Goal: Complete application form

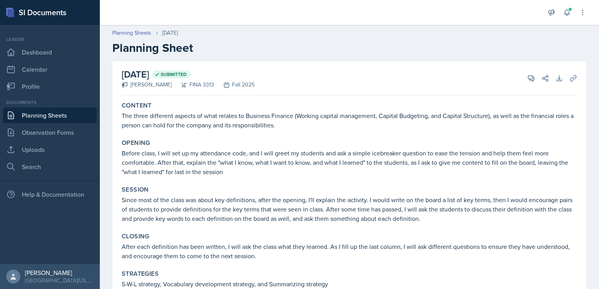
click at [57, 117] on link "Planning Sheets" at bounding box center [50, 116] width 94 height 16
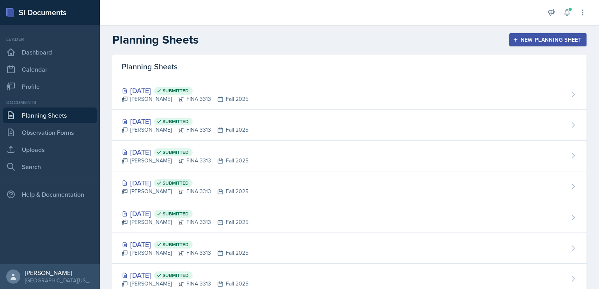
click at [268, 99] on div "[DATE] Submitted [PERSON_NAME] FINA 3313 Fall 2025" at bounding box center [349, 94] width 474 height 31
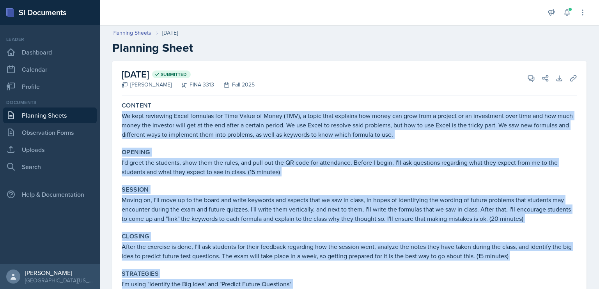
drag, startPoint x: 307, startPoint y: 255, endPoint x: 122, endPoint y: 115, distance: 231.9
click at [122, 115] on div "Content We kept reviewing Excel formulas for Time Value of Money (TMV), a topic…" at bounding box center [349, 284] width 455 height 370
copy div "We kept reviewing Excel formulas for Time Value of Money (TMV), a topic that ex…"
click at [48, 118] on link "Planning Sheets" at bounding box center [50, 116] width 94 height 16
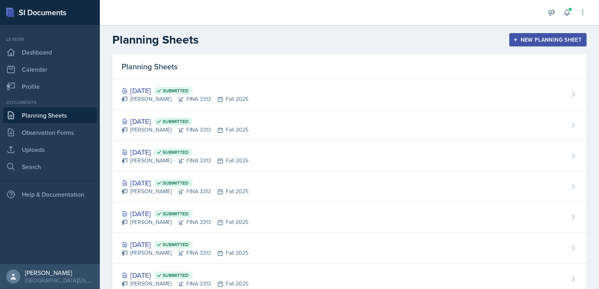
click at [521, 33] on div "Planning Sheets New Planning Sheet" at bounding box center [349, 40] width 499 height 14
click at [524, 46] on button "New Planning Sheet" at bounding box center [547, 39] width 77 height 13
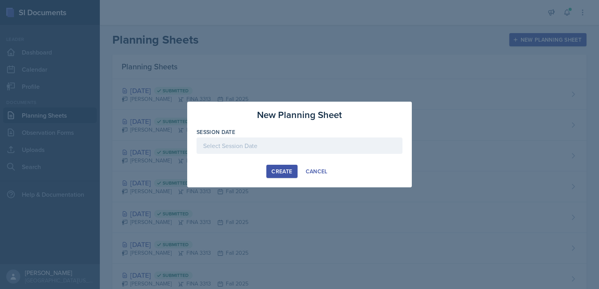
click at [282, 170] on div "Create" at bounding box center [281, 171] width 21 height 6
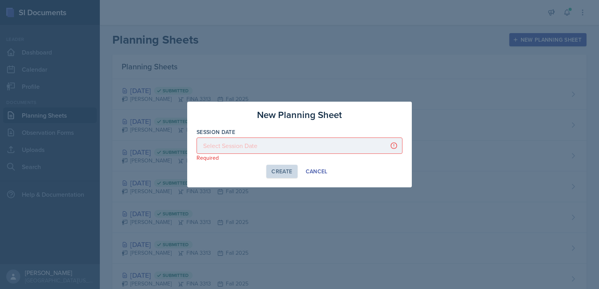
click at [286, 152] on div at bounding box center [299, 146] width 206 height 16
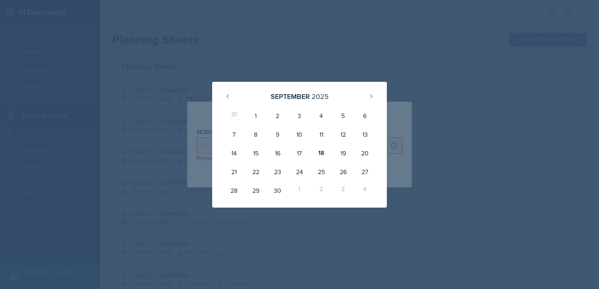
click at [345, 155] on div "19" at bounding box center [343, 153] width 22 height 19
type input "[DATE]"
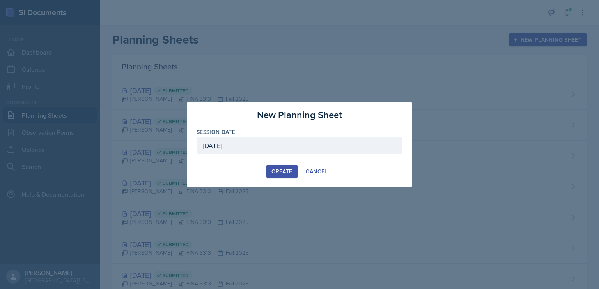
click at [279, 171] on div "Create" at bounding box center [281, 171] width 21 height 6
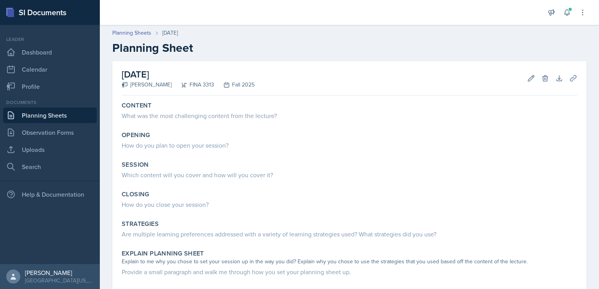
click at [386, 115] on div "What was the most challenging content from the lecture?" at bounding box center [349, 115] width 455 height 9
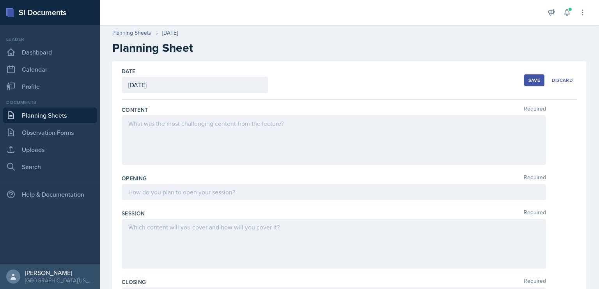
click at [317, 132] on div at bounding box center [334, 140] width 424 height 50
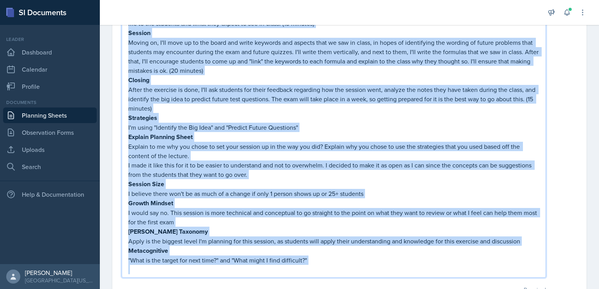
scroll to position [189, 0]
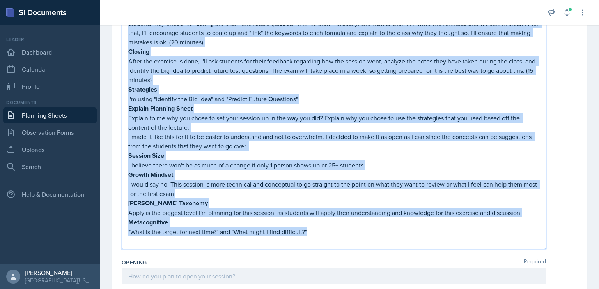
drag, startPoint x: 129, startPoint y: 132, endPoint x: 404, endPoint y: 226, distance: 291.3
click at [404, 226] on div "We kept reviewing Excel formulas for Time Value of Money (TMV), a topic that ex…" at bounding box center [333, 94] width 411 height 303
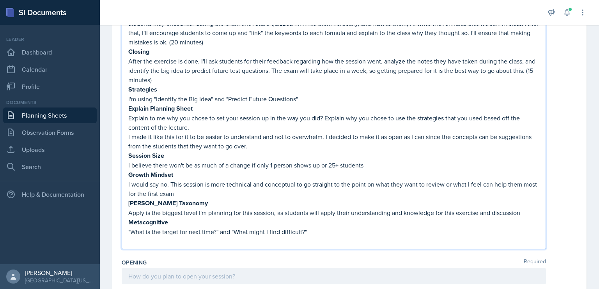
scroll to position [0, 0]
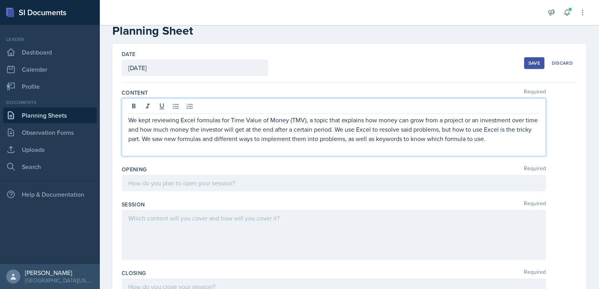
click at [373, 180] on p at bounding box center [333, 182] width 411 height 9
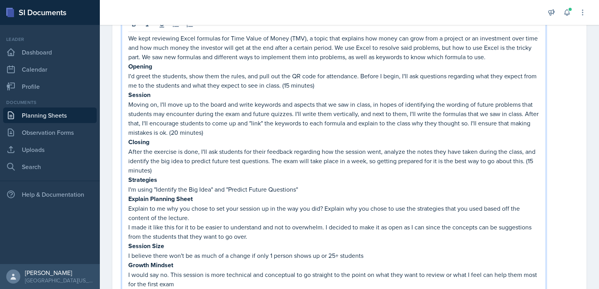
scroll to position [142, 0]
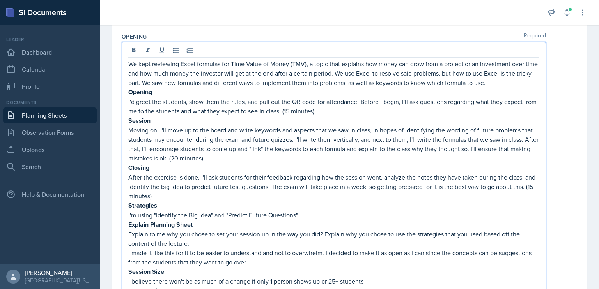
click at [161, 97] on p "I'd greet the students, show them the rules, and pull out the QR code for atten…" at bounding box center [333, 106] width 411 height 19
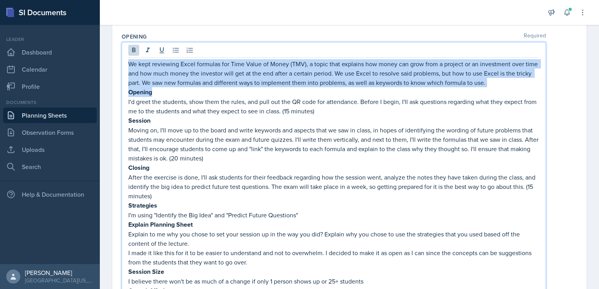
drag, startPoint x: 158, startPoint y: 92, endPoint x: 123, endPoint y: 64, distance: 44.7
click at [123, 64] on div "We kept reviewing Excel formulas for Time Value of Money (TMV), a topic that ex…" at bounding box center [334, 199] width 424 height 314
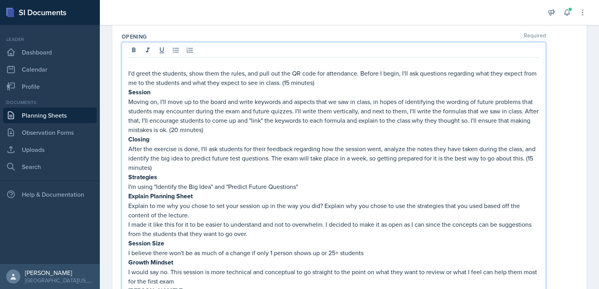
scroll to position [132, 0]
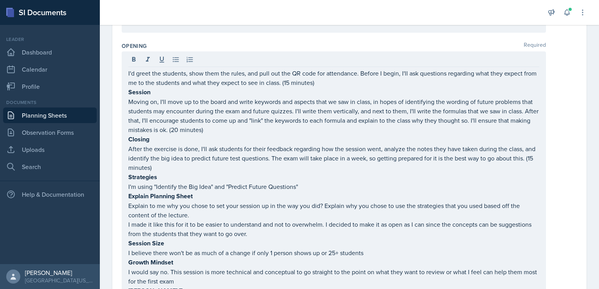
drag, startPoint x: 127, startPoint y: 90, endPoint x: 233, endPoint y: 163, distance: 128.7
click at [233, 163] on div "I'd greet the students, show them the rules, and pull out the QR code for atten…" at bounding box center [334, 189] width 424 height 276
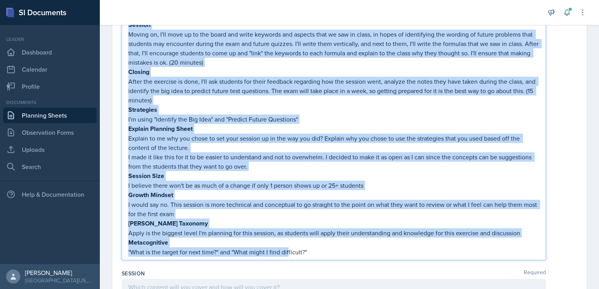
scroll to position [220, 0]
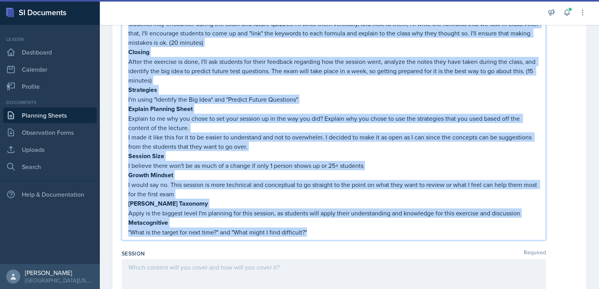
drag, startPoint x: 129, startPoint y: 90, endPoint x: 340, endPoint y: 229, distance: 252.0
click at [340, 229] on div "I'd greet the students, show them the rules, and pull out the QR code for atten…" at bounding box center [333, 109] width 411 height 256
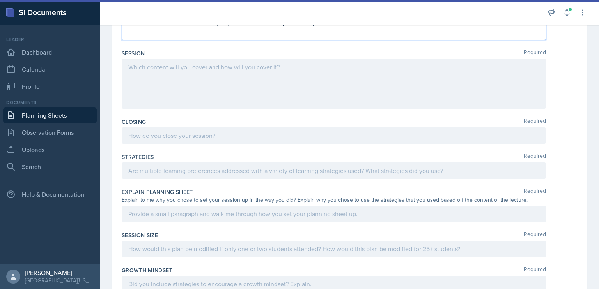
scroll to position [96, 0]
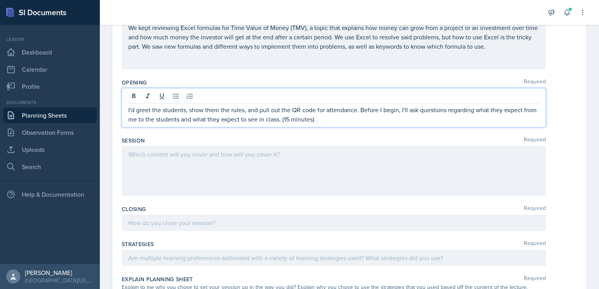
click at [265, 164] on div at bounding box center [334, 171] width 424 height 50
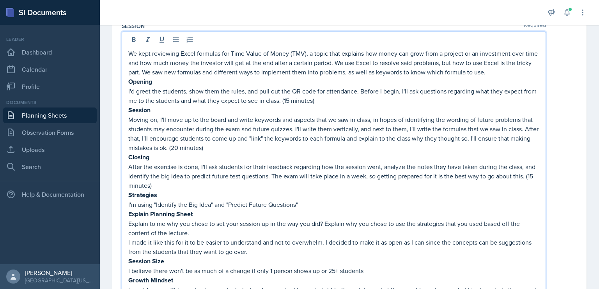
scroll to position [192, 0]
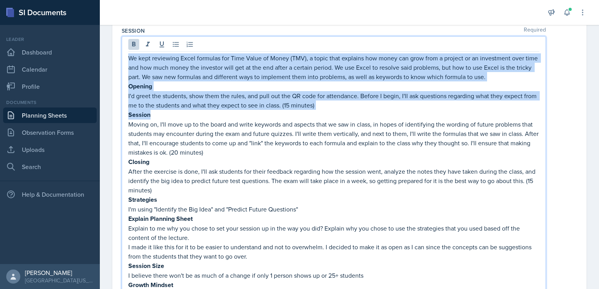
drag, startPoint x: 158, startPoint y: 115, endPoint x: 126, endPoint y: 56, distance: 67.0
click at [126, 56] on div "We kept reviewing Excel formulas for Time Value of Money (TMV), a topic that ex…" at bounding box center [334, 197] width 424 height 323
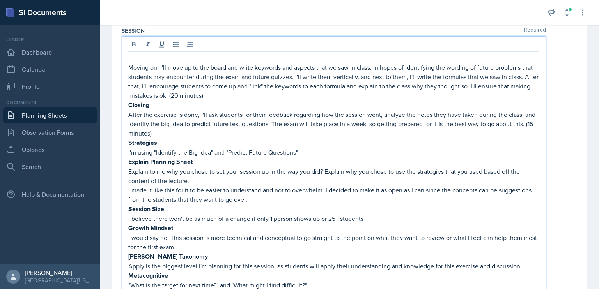
scroll to position [183, 0]
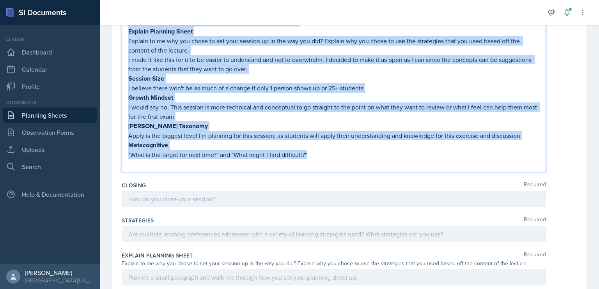
drag, startPoint x: 129, startPoint y: 107, endPoint x: 333, endPoint y: 150, distance: 208.0
click at [333, 150] on div "Moving on, I'll move up to the board and write keywords and aspects that we saw…" at bounding box center [333, 50] width 411 height 237
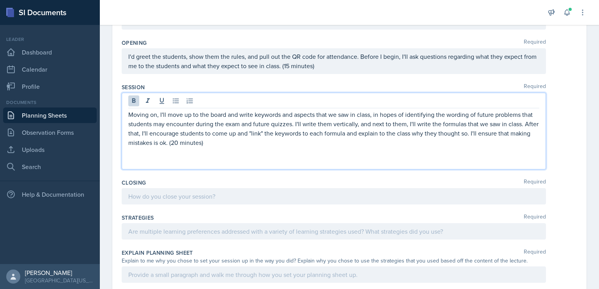
scroll to position [126, 0]
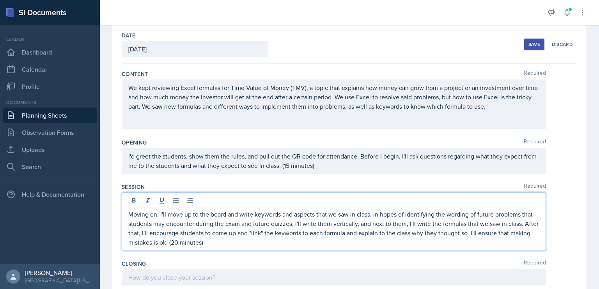
click at [357, 121] on div "We kept reviewing Excel formulas for Time Value of Money (TMV), a topic that ex…" at bounding box center [334, 104] width 424 height 50
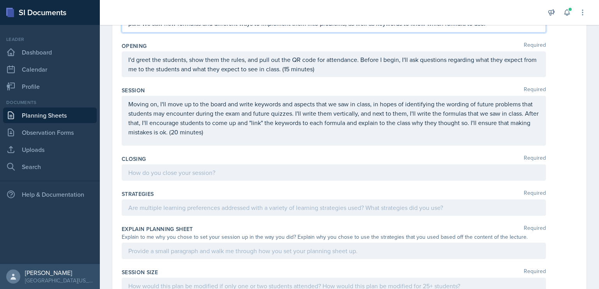
click at [270, 171] on p at bounding box center [333, 172] width 411 height 9
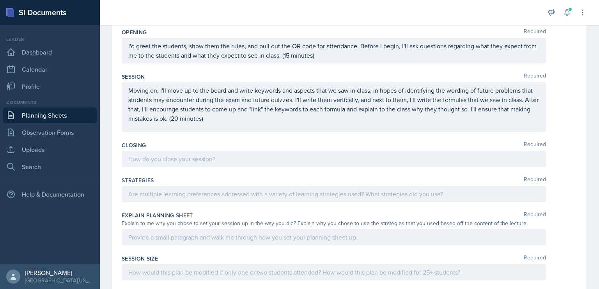
scroll to position [283, 0]
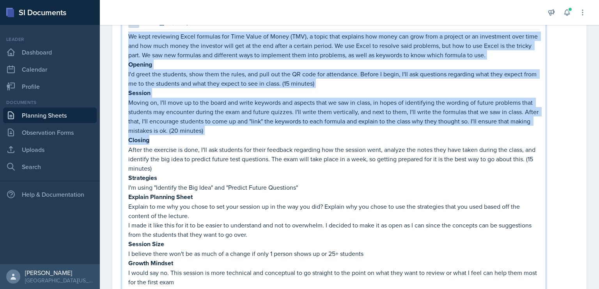
drag, startPoint x: 160, startPoint y: 141, endPoint x: 129, endPoint y: 34, distance: 111.9
click at [129, 34] on div "We kept reviewing Excel formulas for Time Value of Money (TMV), a topic that ex…" at bounding box center [333, 178] width 411 height 293
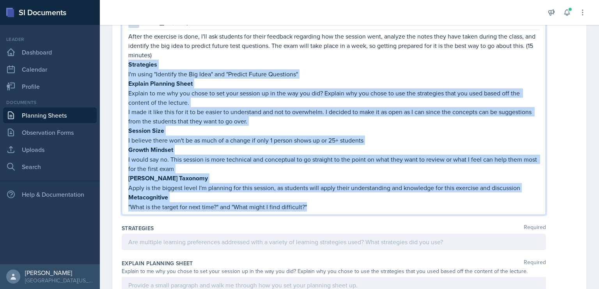
drag, startPoint x: 129, startPoint y: 64, endPoint x: 344, endPoint y: 212, distance: 261.1
click at [344, 212] on div "Closing Required After the exercise is done, I'll ask students for their feedba…" at bounding box center [349, 111] width 455 height 219
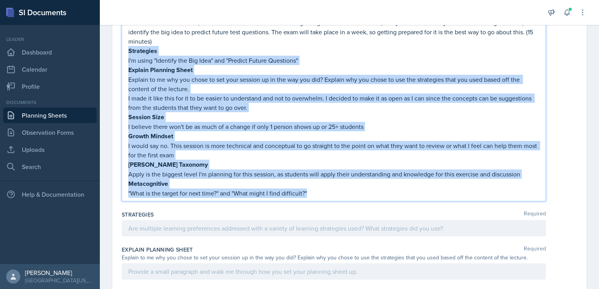
scroll to position [269, 0]
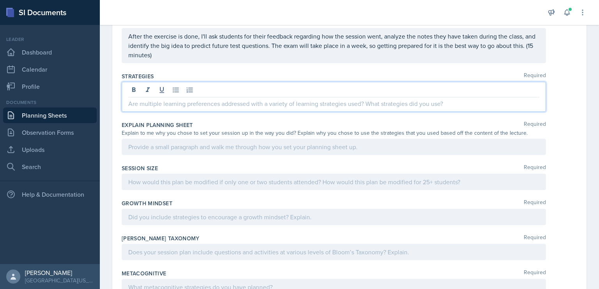
click at [252, 85] on div at bounding box center [334, 97] width 424 height 30
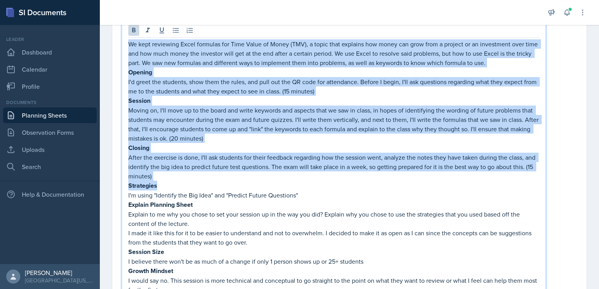
scroll to position [320, 0]
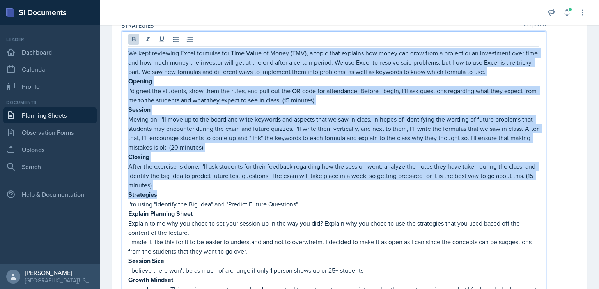
drag, startPoint x: 165, startPoint y: 142, endPoint x: 125, endPoint y: 54, distance: 96.4
click at [125, 54] on div "We kept reviewing Excel formulas for Time Value of Money (TMV), a topic that ex…" at bounding box center [334, 188] width 424 height 314
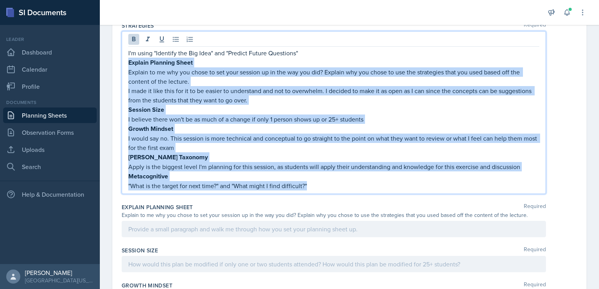
drag, startPoint x: 128, startPoint y: 58, endPoint x: 329, endPoint y: 183, distance: 236.7
click at [329, 183] on div "I'm using "Identify the Big Idea" and "Predict Future Questions" Explain Planni…" at bounding box center [333, 119] width 411 height 142
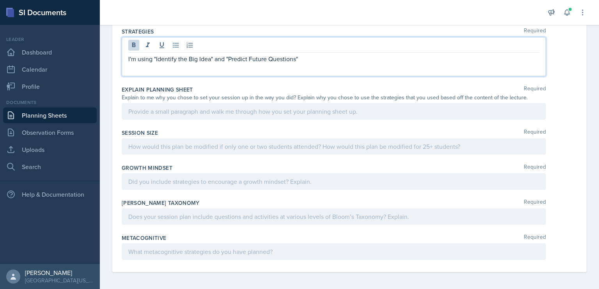
scroll to position [304, 0]
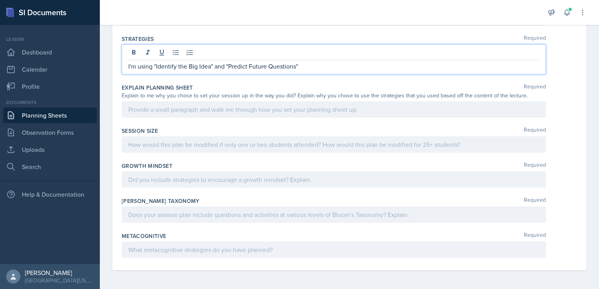
click at [268, 109] on p at bounding box center [333, 109] width 411 height 9
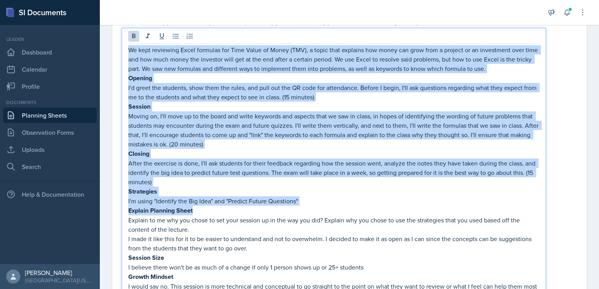
scroll to position [359, 0]
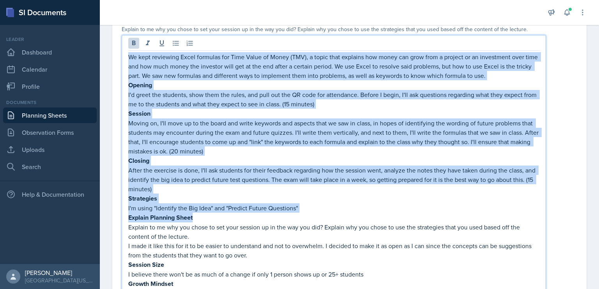
drag, startPoint x: 207, startPoint y: 162, endPoint x: 128, endPoint y: 53, distance: 134.2
click at [128, 53] on div "We kept reviewing Excel formulas for Time Value of Money (TMV), a topic that ex…" at bounding box center [334, 192] width 424 height 314
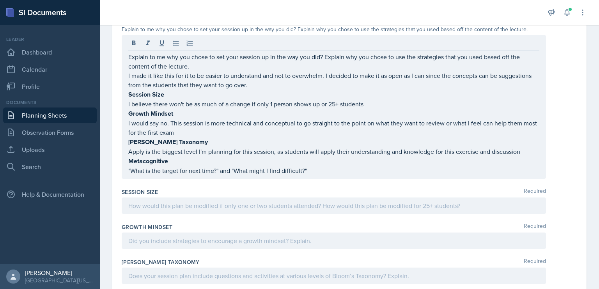
drag, startPoint x: 126, startPoint y: 93, endPoint x: 380, endPoint y: 171, distance: 265.6
click at [380, 171] on div "Explain to me why you chose to set your session up in the way you did? Explain …" at bounding box center [334, 107] width 424 height 144
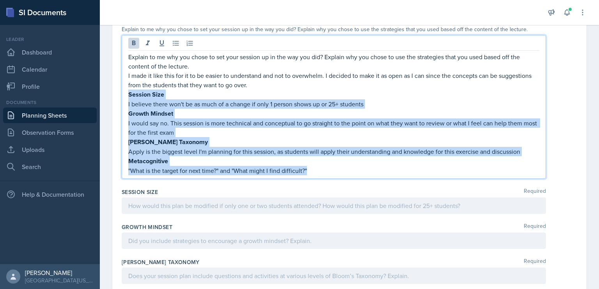
drag, startPoint x: 319, startPoint y: 167, endPoint x: 124, endPoint y: 95, distance: 207.9
click at [124, 95] on div "Explain to me why you chose to set your session up in the way you did? Explain …" at bounding box center [334, 107] width 424 height 144
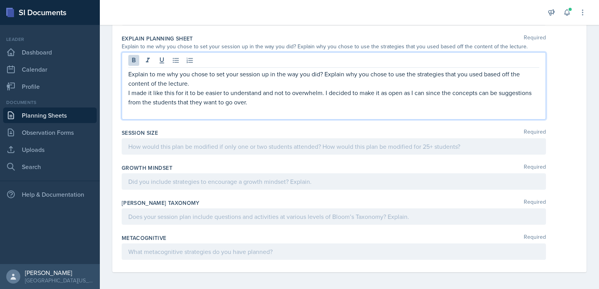
scroll to position [332, 0]
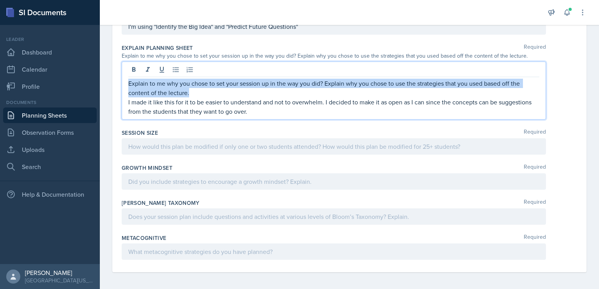
drag, startPoint x: 200, startPoint y: 93, endPoint x: 127, endPoint y: 81, distance: 73.5
click at [127, 81] on div "Explain to me why you chose to set your session up in the way you did? Explain …" at bounding box center [334, 91] width 424 height 58
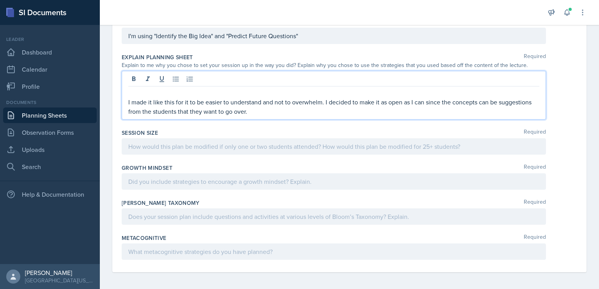
scroll to position [314, 0]
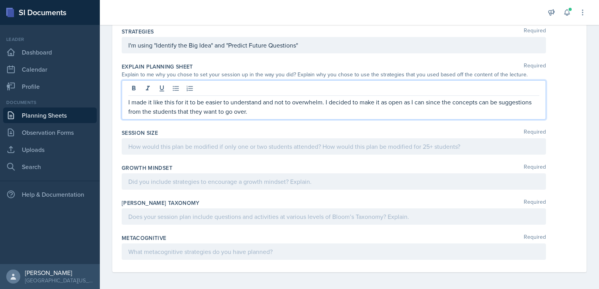
click at [287, 112] on p "I made it like this for it to be easier to understand and not to overwhelm. I d…" at bounding box center [333, 106] width 411 height 19
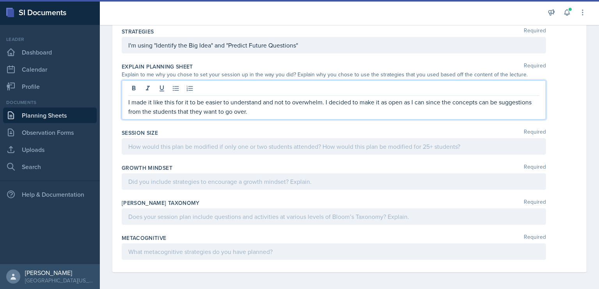
drag, startPoint x: 287, startPoint y: 112, endPoint x: 118, endPoint y: 97, distance: 169.7
click at [118, 97] on div "Date [DATE] [DATE] 31 1 2 3 4 5 6 7 8 9 10 11 12 13 14 15 16 17 18 19 20 21 22 …" at bounding box center [349, 10] width 474 height 525
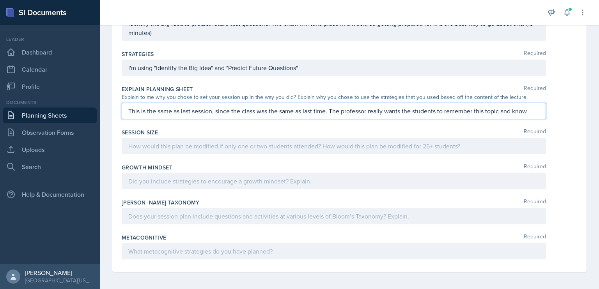
scroll to position [300, 0]
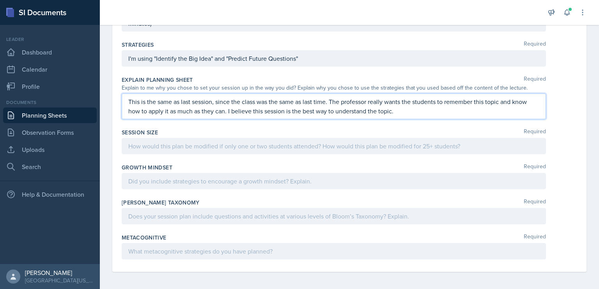
click at [161, 133] on div "Session Size Required" at bounding box center [349, 133] width 455 height 8
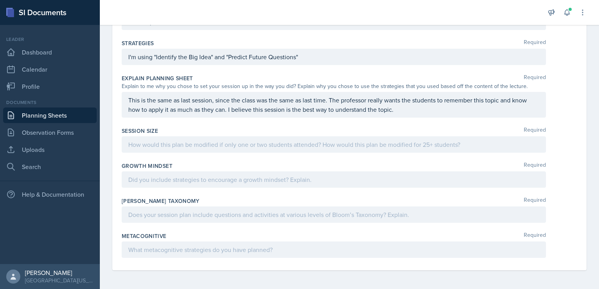
click at [164, 141] on p at bounding box center [333, 144] width 411 height 9
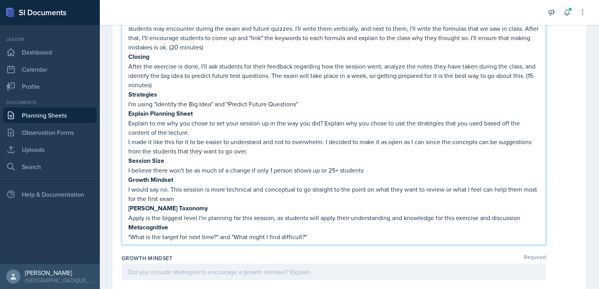
scroll to position [499, 0]
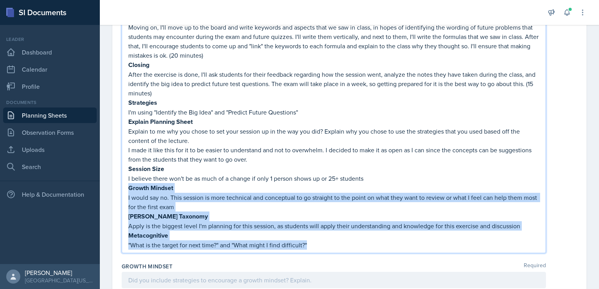
drag, startPoint x: 324, startPoint y: 240, endPoint x: 128, endPoint y: 186, distance: 202.9
click at [128, 186] on div "We kept reviewing Excel formulas for Time Value of Money (TMV), a topic that ex…" at bounding box center [333, 102] width 411 height 293
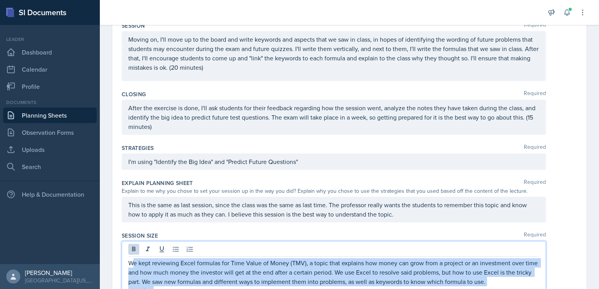
scroll to position [195, 0]
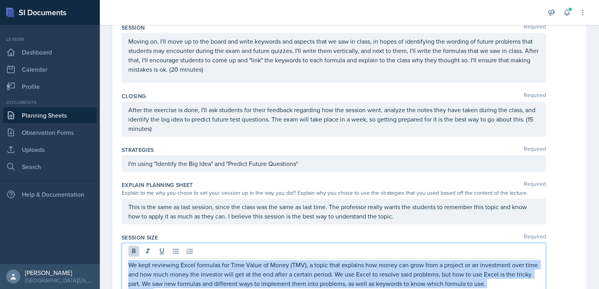
drag, startPoint x: 170, startPoint y: 165, endPoint x: 128, endPoint y: 260, distance: 104.3
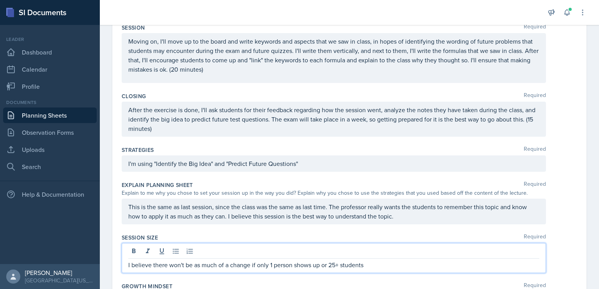
scroll to position [314, 0]
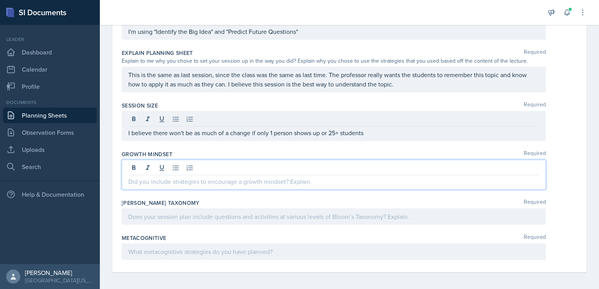
click at [169, 181] on p at bounding box center [333, 181] width 411 height 9
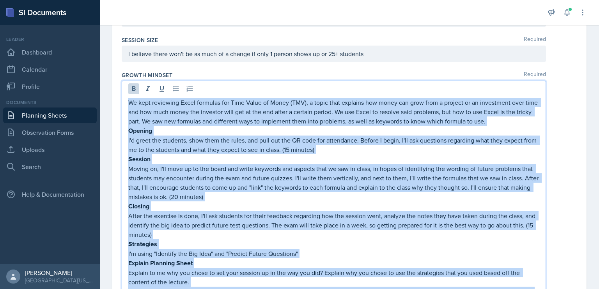
scroll to position [378, 0]
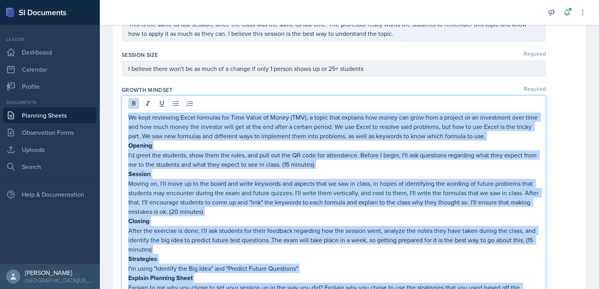
drag, startPoint x: 370, startPoint y: 205, endPoint x: 128, endPoint y: 109, distance: 260.3
click at [128, 109] on div "We kept reviewing Excel formulas for Time Value of Money (TMV), a topic that ex…" at bounding box center [334, 252] width 424 height 314
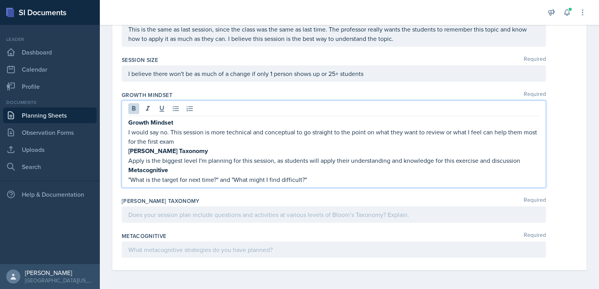
scroll to position [370, 0]
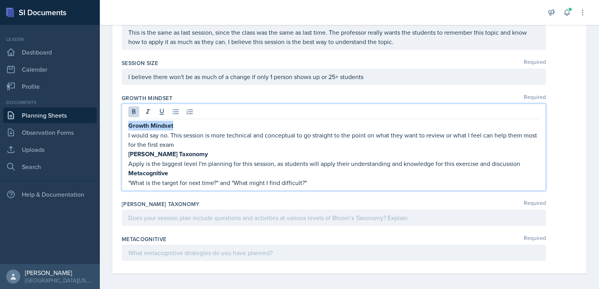
drag, startPoint x: 180, startPoint y: 122, endPoint x: 125, endPoint y: 124, distance: 55.0
click at [125, 124] on div "Growth Mindset I would say no. This session is more technical and conceptual to…" at bounding box center [334, 147] width 424 height 87
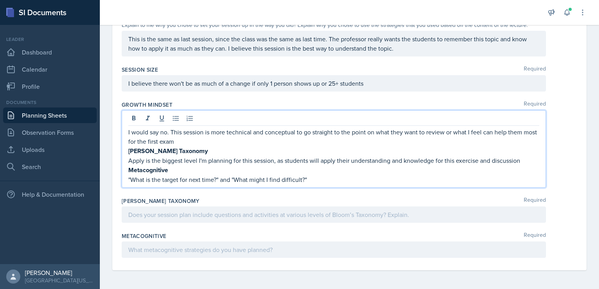
scroll to position [360, 0]
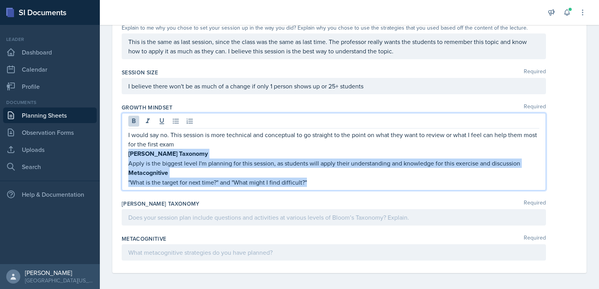
drag, startPoint x: 128, startPoint y: 154, endPoint x: 318, endPoint y: 183, distance: 192.4
click at [318, 183] on div "I would say no. This session is more technical and conceptual to go straight to…" at bounding box center [333, 158] width 411 height 57
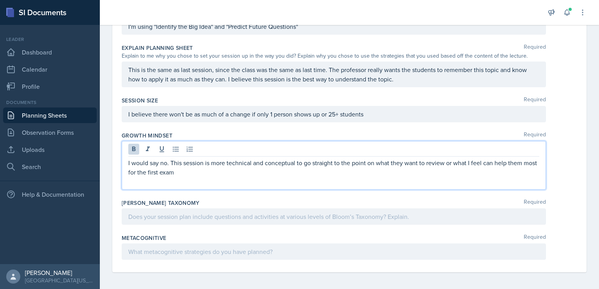
scroll to position [323, 0]
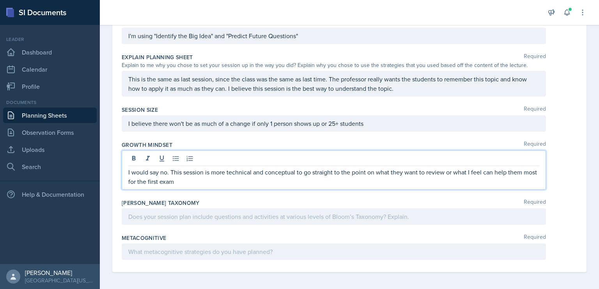
click at [277, 212] on p at bounding box center [333, 216] width 411 height 9
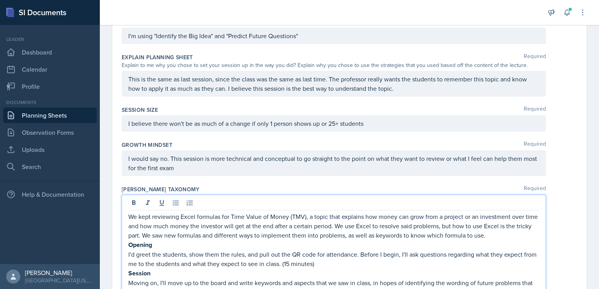
scroll to position [536, 0]
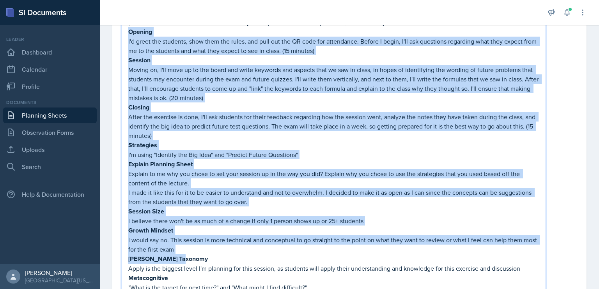
drag, startPoint x: 197, startPoint y: 258, endPoint x: 125, endPoint y: 35, distance: 234.8
click at [125, 35] on div "We kept reviewing Excel formulas for Time Value of Money (TMV), a topic that ex…" at bounding box center [334, 139] width 424 height 314
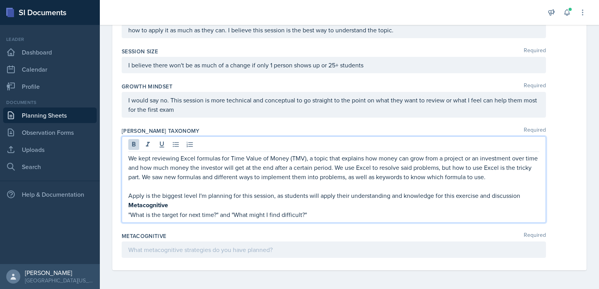
scroll to position [379, 0]
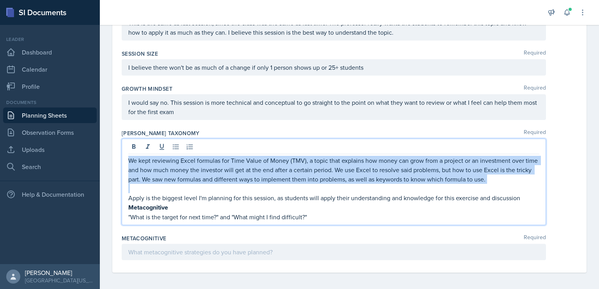
drag, startPoint x: 130, startPoint y: 188, endPoint x: 125, endPoint y: 159, distance: 29.2
click at [125, 159] on div "We kept reviewing Excel formulas for Time Value of Money (TMV), a topic that ex…" at bounding box center [334, 182] width 424 height 87
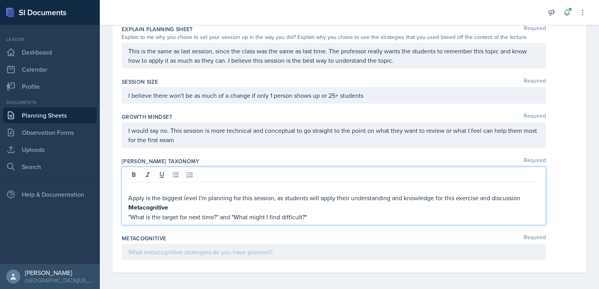
scroll to position [342, 0]
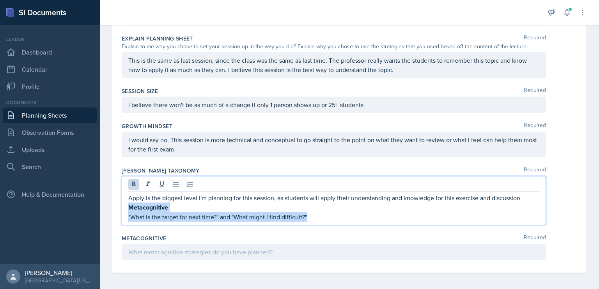
drag, startPoint x: 129, startPoint y: 206, endPoint x: 307, endPoint y: 215, distance: 178.3
click at [307, 215] on div "Apply is the biggest level I'm planning for this session, as students will appl…" at bounding box center [333, 207] width 411 height 28
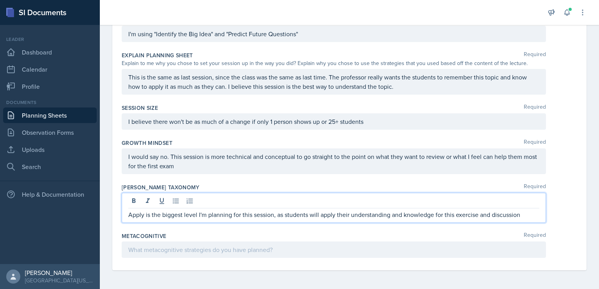
scroll to position [323, 0]
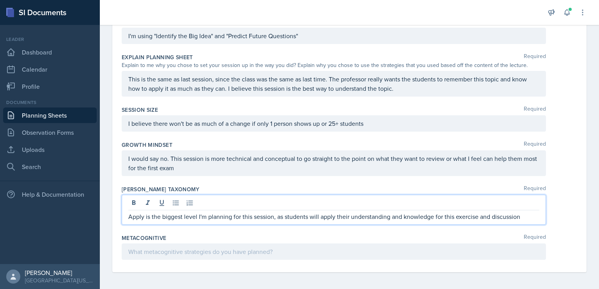
click at [277, 252] on p at bounding box center [333, 251] width 411 height 9
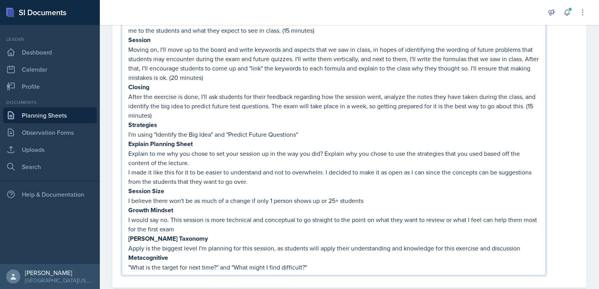
scroll to position [591, 0]
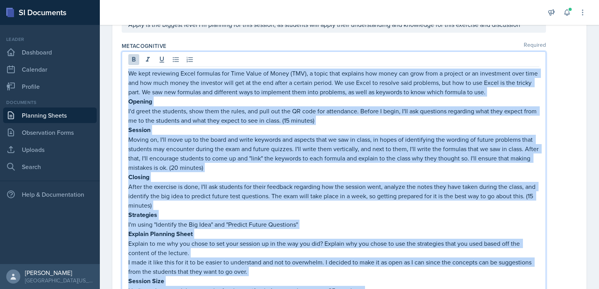
drag, startPoint x: 198, startPoint y: 251, endPoint x: 131, endPoint y: 62, distance: 200.1
click at [131, 62] on div "We kept reviewing Excel formulas for Time Value of Money (TMV), a topic that ex…" at bounding box center [334, 208] width 424 height 314
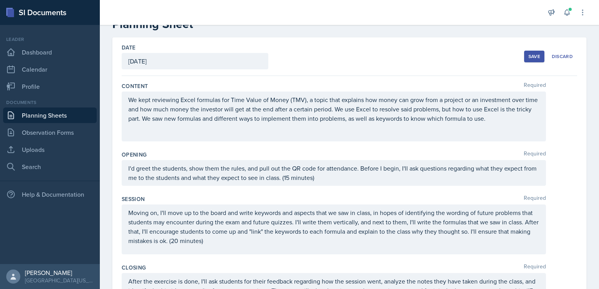
scroll to position [0, 0]
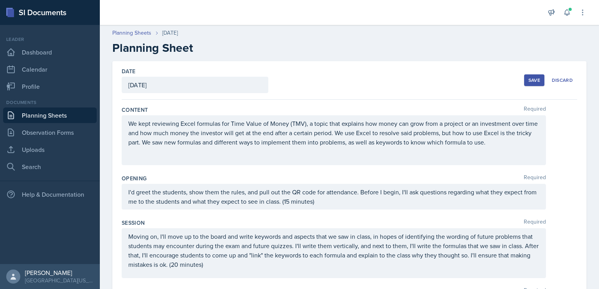
click at [524, 78] on button "Save" at bounding box center [534, 80] width 20 height 12
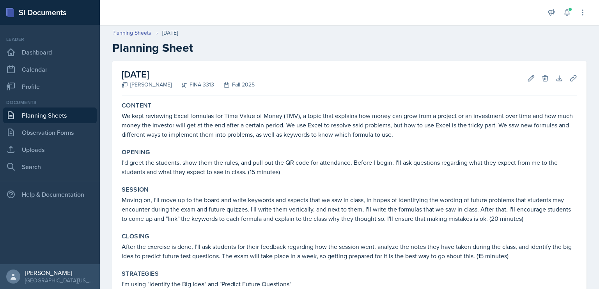
scroll to position [220, 0]
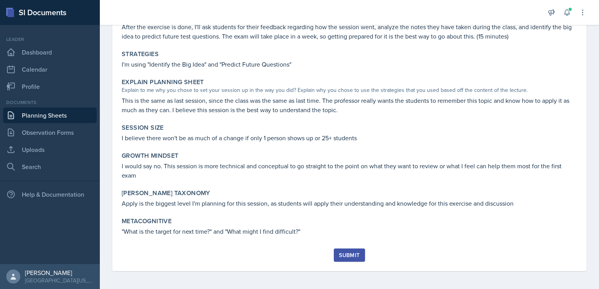
click at [349, 258] on div "Submit" at bounding box center [349, 255] width 21 height 6
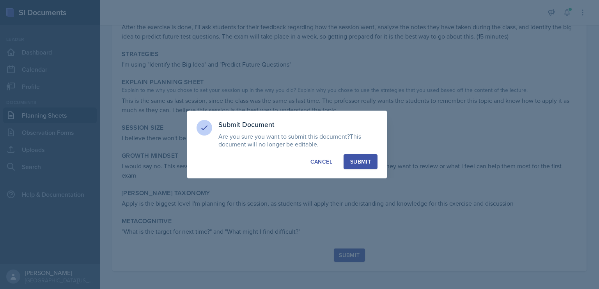
click at [365, 159] on div "Submit" at bounding box center [360, 162] width 21 height 8
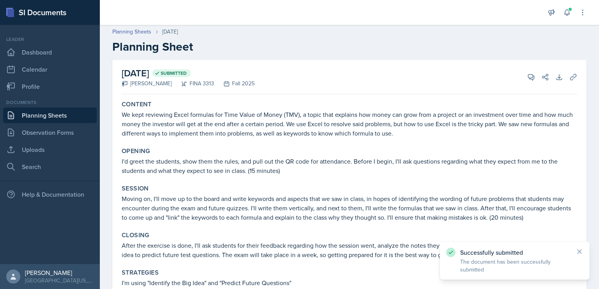
scroll to position [0, 0]
click at [44, 117] on link "Planning Sheets" at bounding box center [50, 116] width 94 height 16
